Goal: Check status: Check status

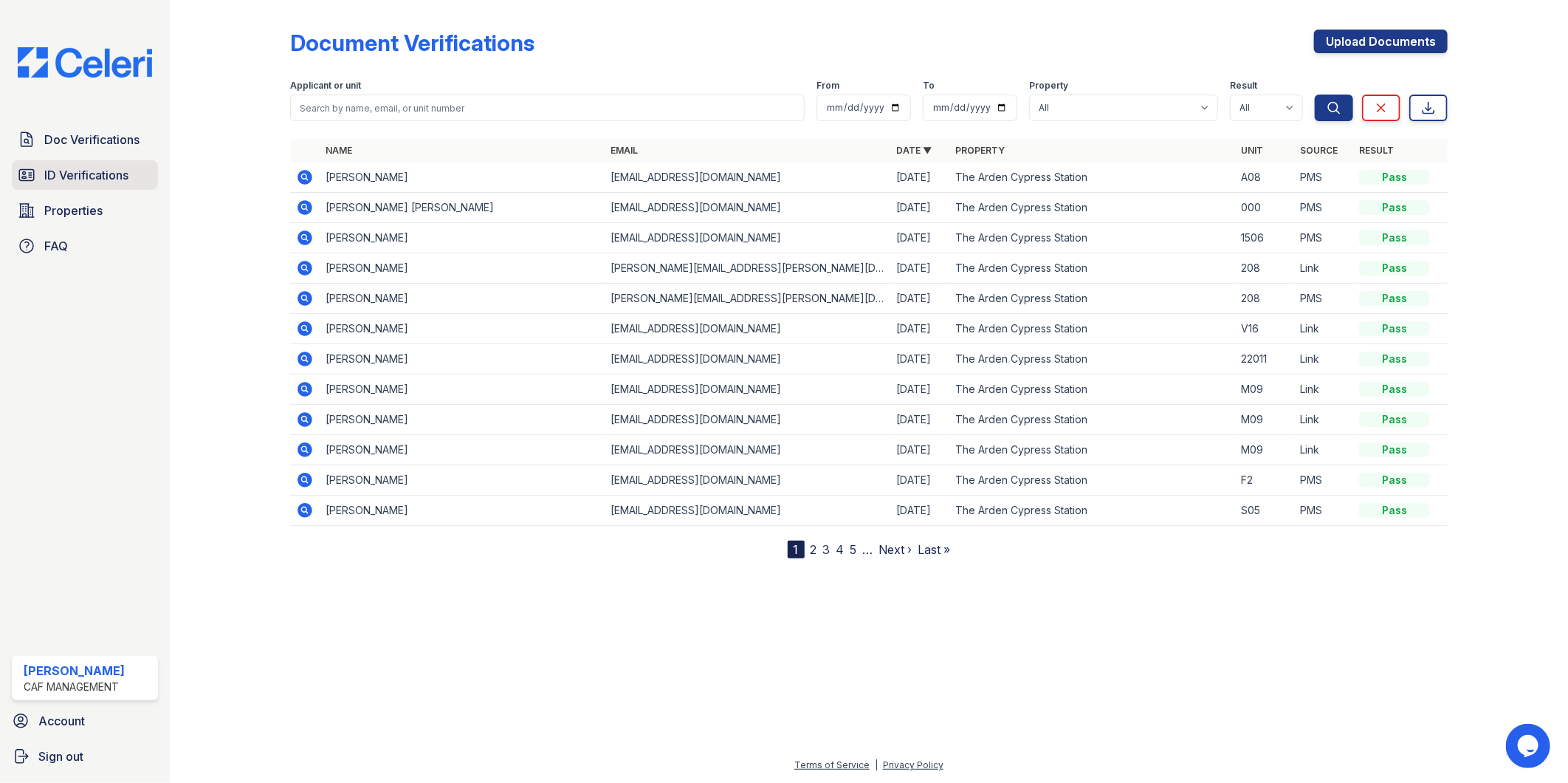
click at [95, 176] on span "ID Verifications" at bounding box center [86, 175] width 84 height 18
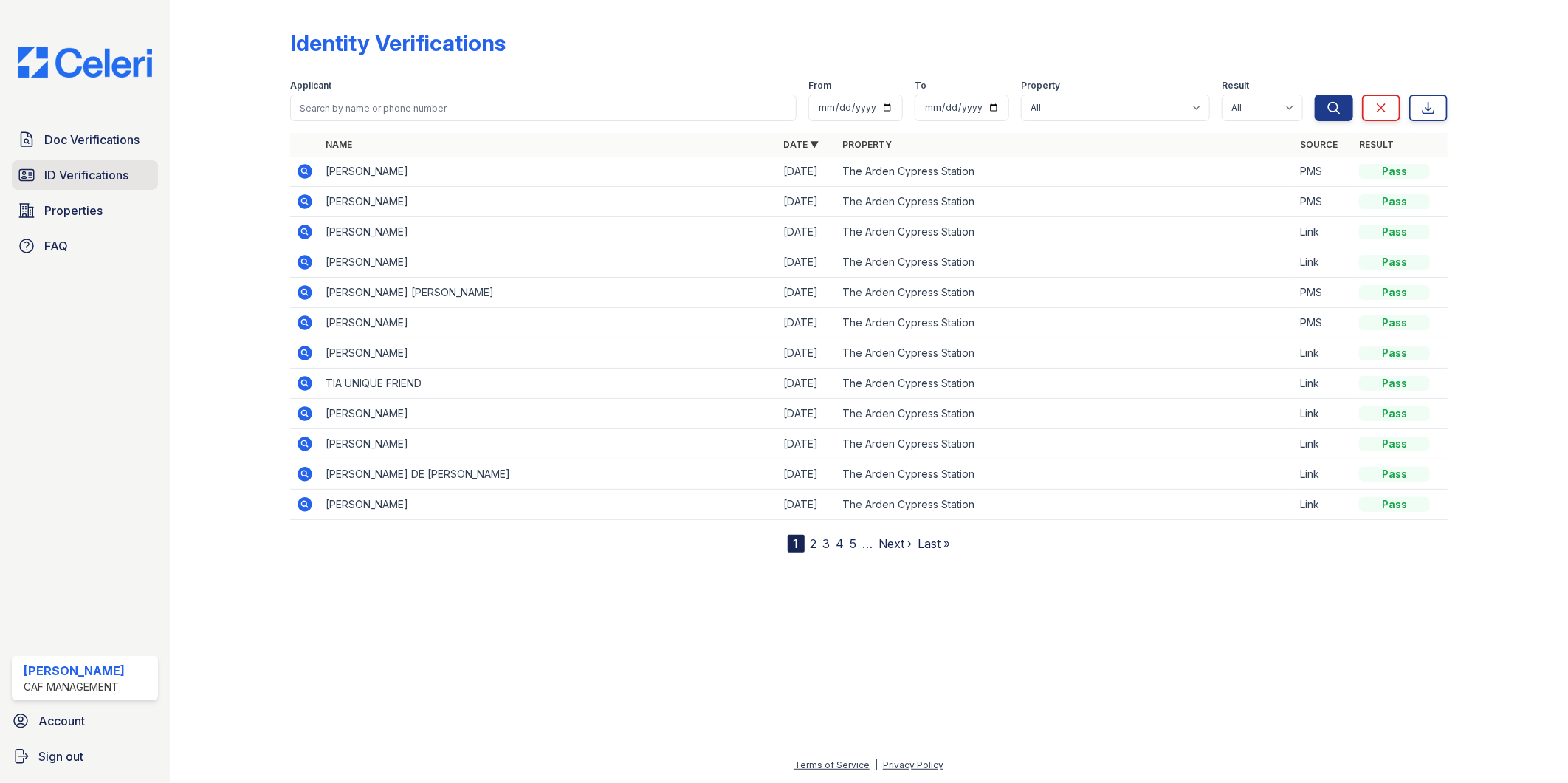
click at [82, 173] on span "ID Verifications" at bounding box center [86, 175] width 84 height 18
click at [310, 230] on icon at bounding box center [305, 232] width 15 height 15
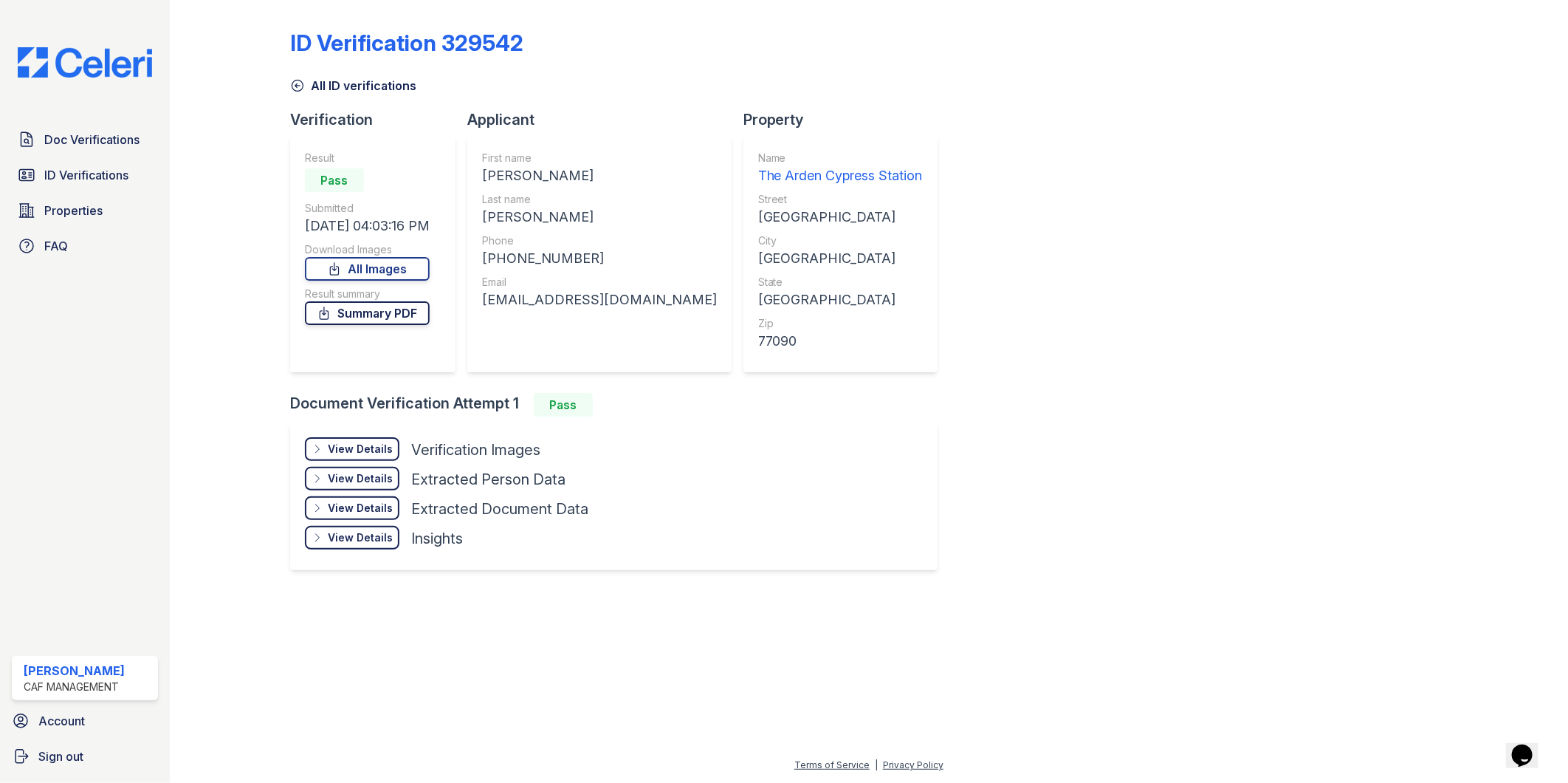
click at [378, 318] on link "Summary PDF" at bounding box center [368, 313] width 125 height 24
click at [86, 149] on link "Doc Verifications" at bounding box center [85, 140] width 146 height 30
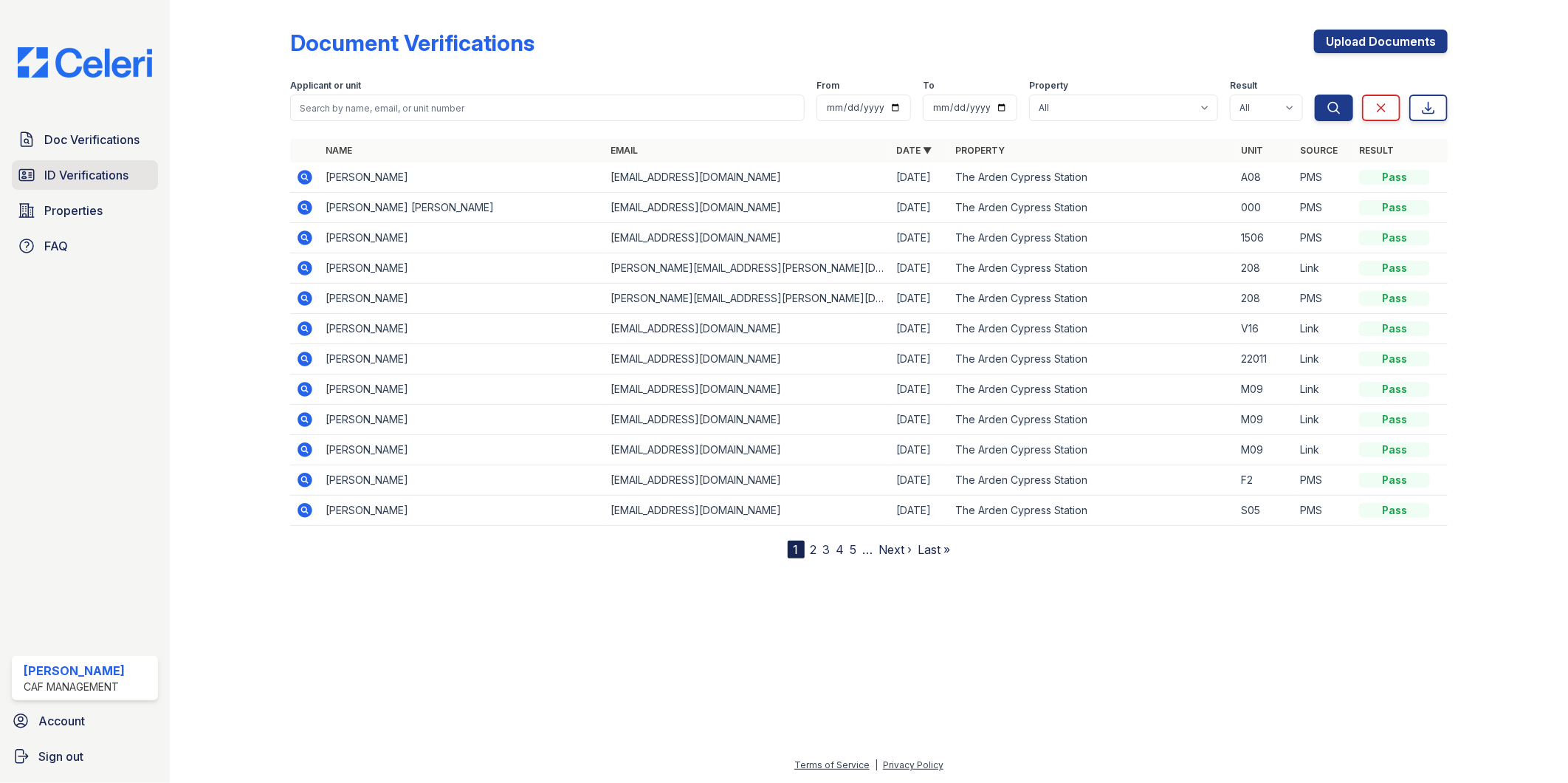
click at [62, 164] on link "ID Verifications" at bounding box center [85, 175] width 146 height 30
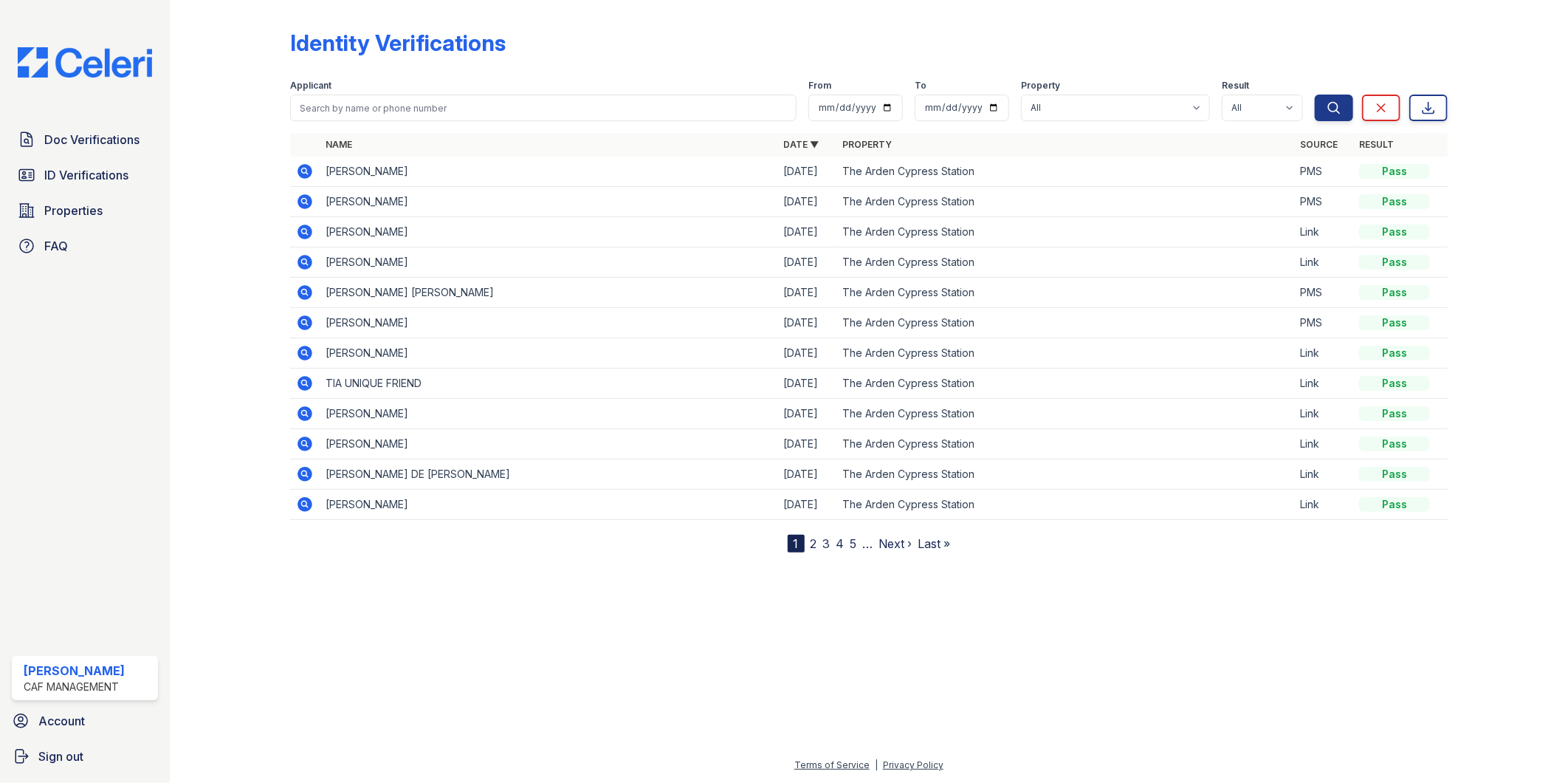
click at [641, 69] on form "Applicant From To Property All The Arden Cypress Station Result All Pass Fail C…" at bounding box center [869, 98] width 1159 height 59
click at [237, 134] on div at bounding box center [242, 279] width 97 height 547
